Goal: Information Seeking & Learning: Learn about a topic

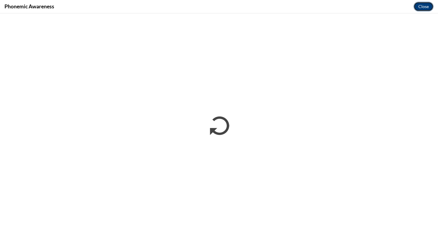
click at [423, 7] on button "Close" at bounding box center [424, 7] width 20 height 10
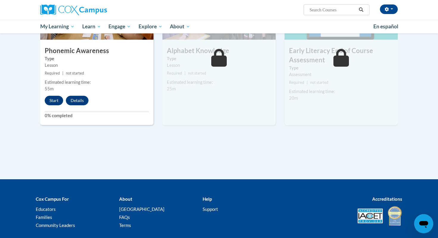
scroll to position [274, 0]
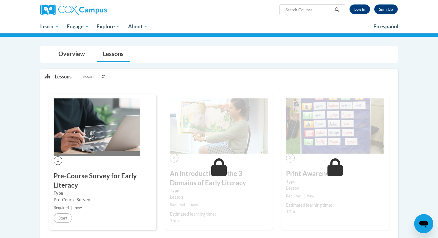
scroll to position [44, 0]
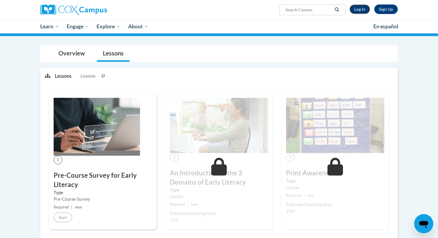
click at [358, 6] on link "Log In" at bounding box center [360, 9] width 21 height 10
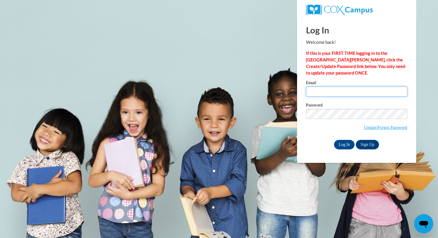
click at [341, 92] on input "Email" at bounding box center [356, 91] width 101 height 10
type input "agruber@mtsd.k12.wi.us"
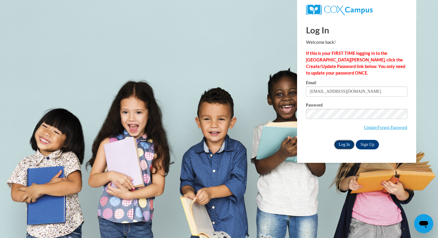
click at [342, 145] on input "Log In" at bounding box center [344, 145] width 21 height 10
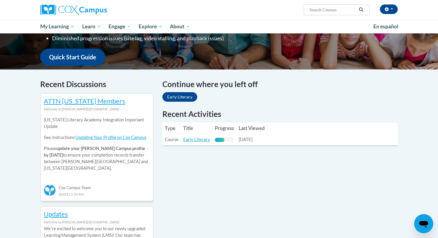
scroll to position [141, 0]
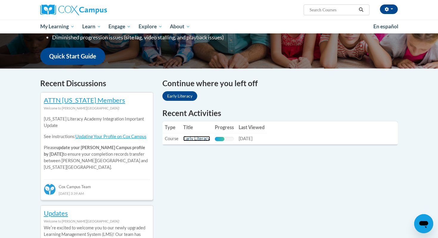
click at [197, 140] on link "Early Literacy" at bounding box center [196, 138] width 27 height 5
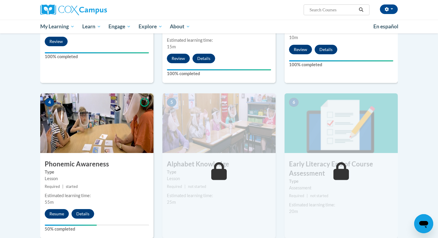
scroll to position [227, 0]
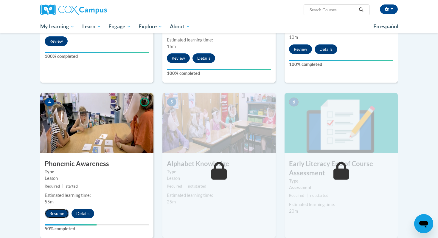
click at [62, 216] on button "Resume" at bounding box center [57, 214] width 24 height 10
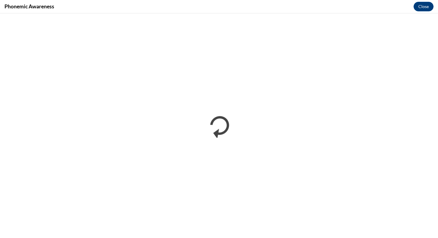
scroll to position [0, 0]
click at [424, 5] on button "Close" at bounding box center [424, 7] width 20 height 10
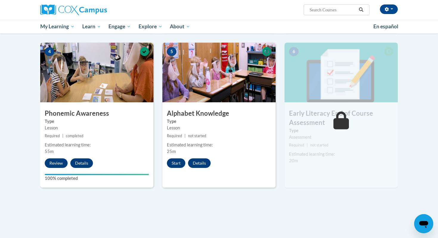
scroll to position [277, 0]
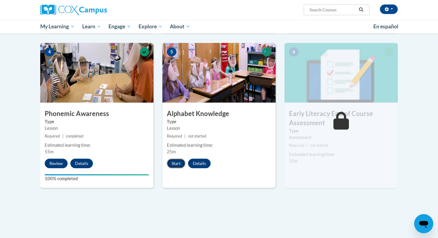
click at [172, 164] on button "Start" at bounding box center [176, 164] width 18 height 10
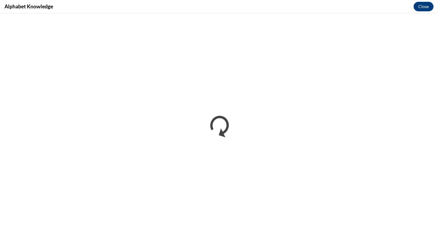
scroll to position [0, 0]
